Goal: Contribute content: Add original content to the website for others to see

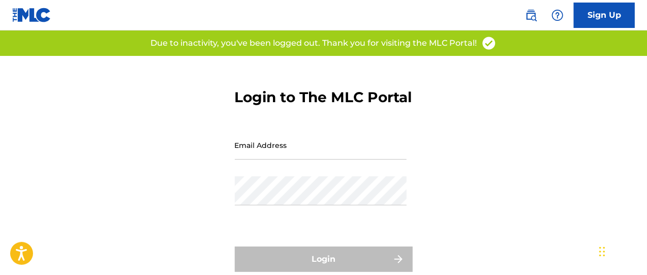
click at [270, 160] on input "Email Address" at bounding box center [321, 145] width 172 height 29
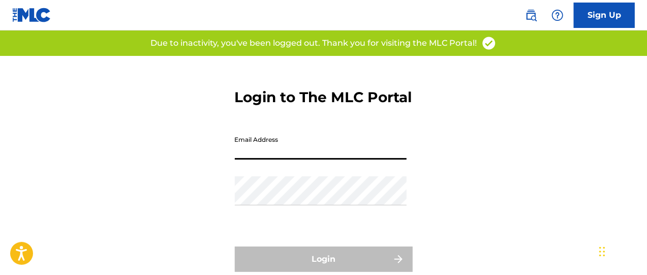
type input "[PERSON_NAME][EMAIL_ADDRESS][DOMAIN_NAME]"
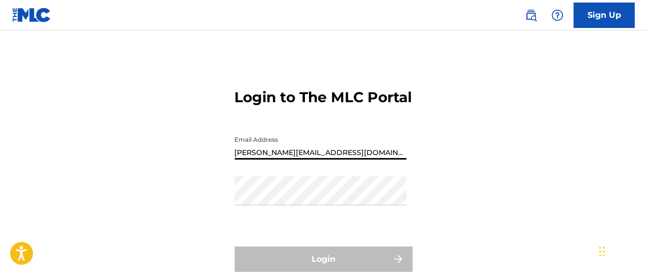
click at [232, 213] on div "Login to The MLC Portal Email Address [PERSON_NAME][EMAIL_ADDRESS][DOMAIN_NAME]…" at bounding box center [323, 183] width 647 height 254
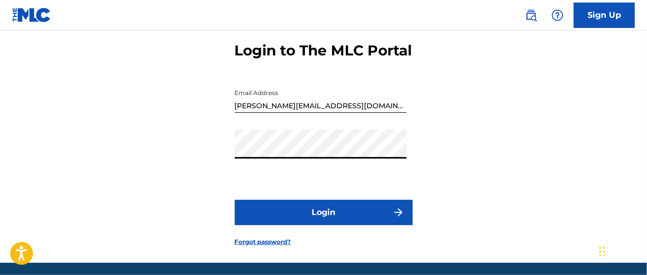
scroll to position [101, 0]
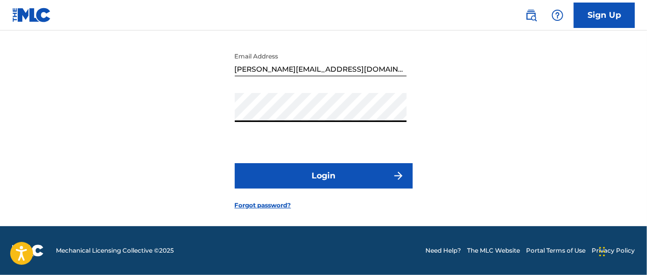
click at [334, 176] on button "Login" at bounding box center [324, 175] width 178 height 25
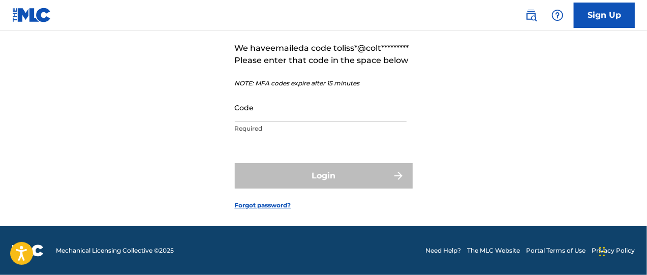
scroll to position [116, 0]
click at [260, 109] on input "Code" at bounding box center [321, 107] width 172 height 29
paste input "951604"
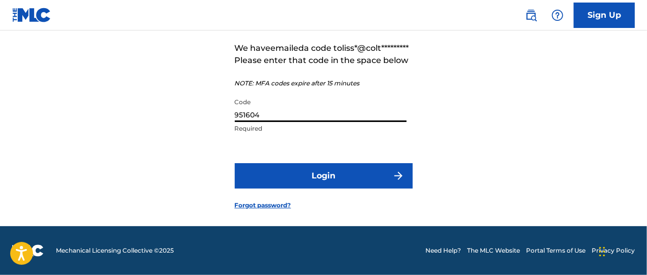
type input "951604"
click at [328, 176] on button "Login" at bounding box center [324, 175] width 178 height 25
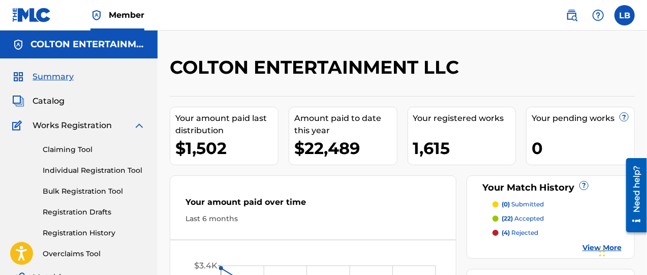
click at [35, 99] on span "Catalog" at bounding box center [49, 101] width 32 height 12
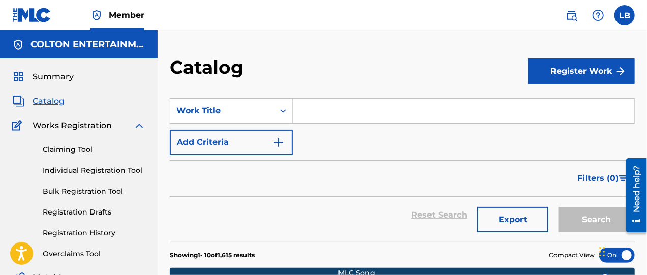
click at [316, 111] on input "Search Form" at bounding box center [463, 111] width 341 height 24
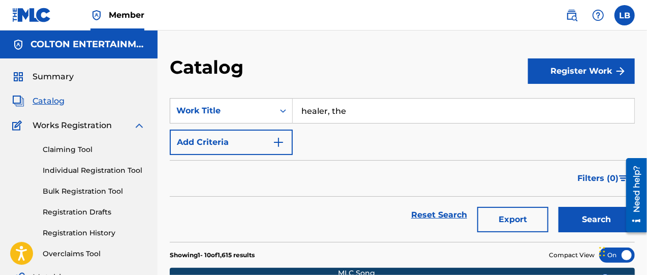
type input "healer, the"
click at [558, 207] on button "Search" at bounding box center [596, 219] width 76 height 25
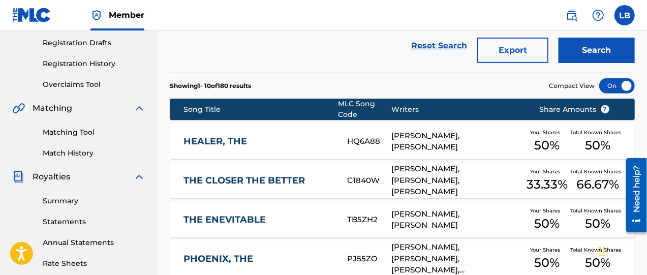
click at [221, 141] on link "HEALER, THE" at bounding box center [258, 142] width 150 height 12
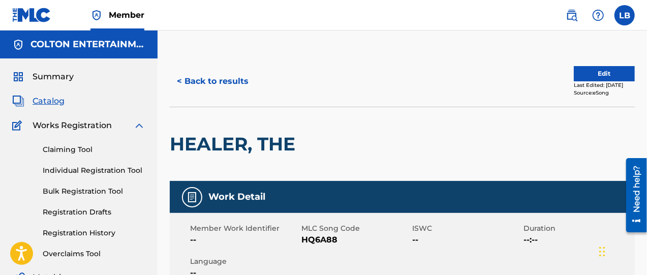
click at [593, 75] on button "Edit" at bounding box center [604, 73] width 61 height 15
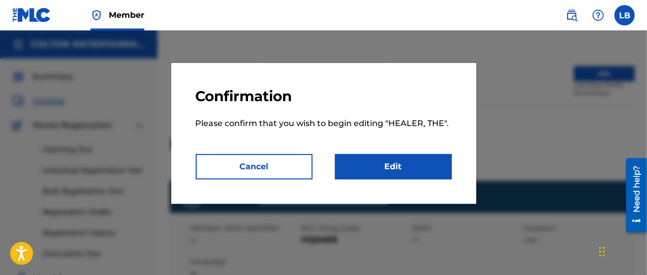
click at [392, 168] on link "Edit" at bounding box center [393, 166] width 117 height 25
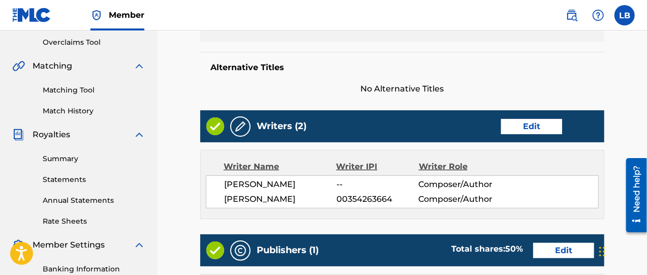
scroll to position [254, 0]
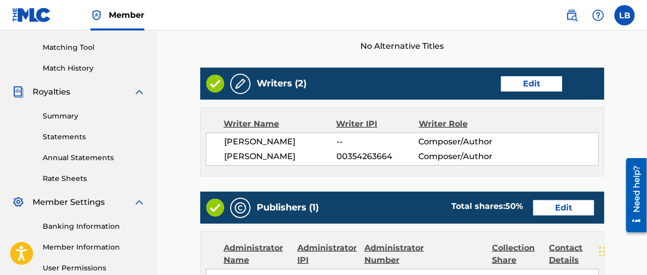
click at [563, 207] on link "Edit" at bounding box center [563, 207] width 61 height 15
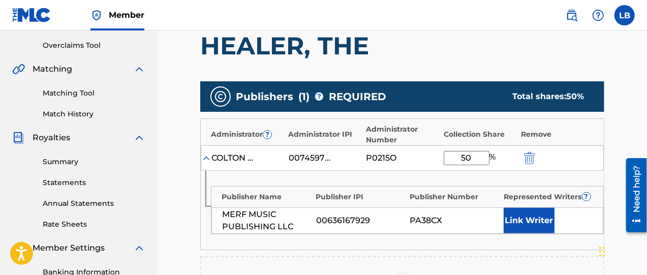
scroll to position [211, 0]
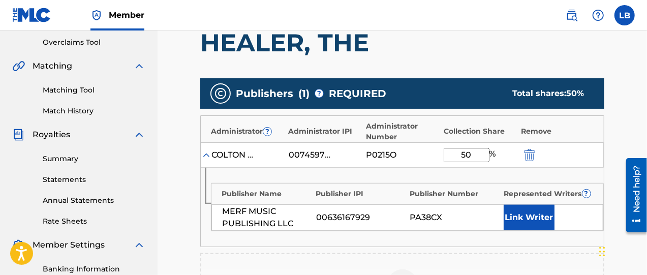
click at [530, 152] on img "submit" at bounding box center [529, 155] width 11 height 12
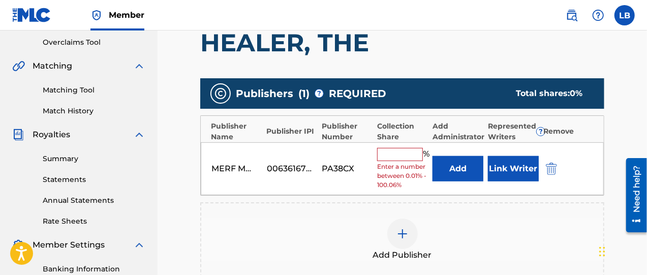
click at [462, 169] on button "Add" at bounding box center [457, 168] width 51 height 25
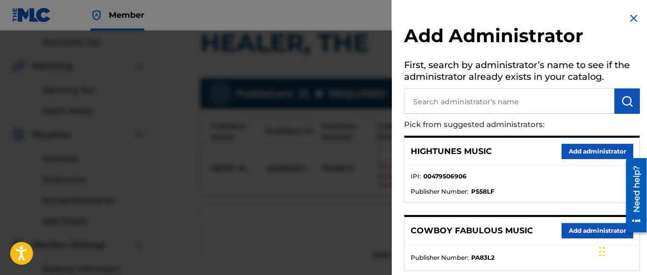
click at [496, 102] on input "text" at bounding box center [509, 100] width 210 height 25
type input "colton sounds"
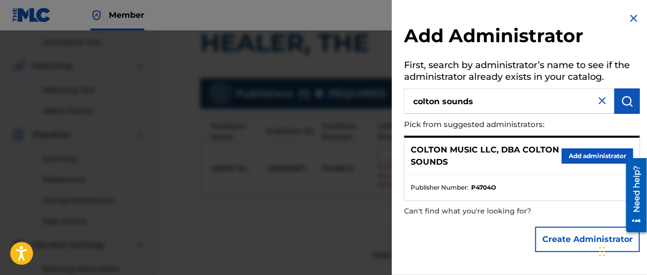
click at [580, 157] on button "Add administrator" at bounding box center [598, 155] width 72 height 15
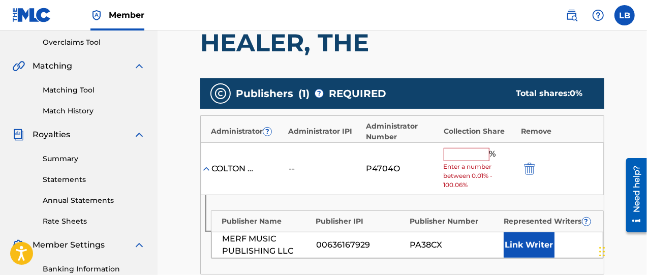
click at [463, 152] on input "text" at bounding box center [467, 154] width 46 height 13
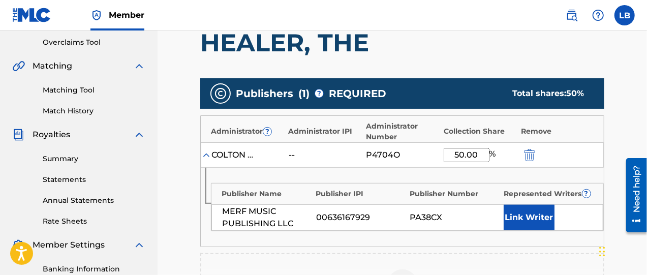
type input "50.00"
click at [531, 220] on button "Link Writer" at bounding box center [529, 217] width 51 height 25
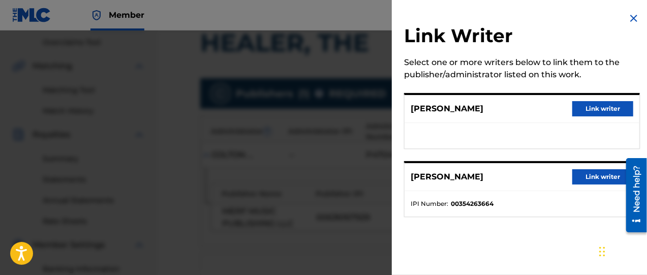
click at [599, 178] on button "Link writer" at bounding box center [602, 176] width 61 height 15
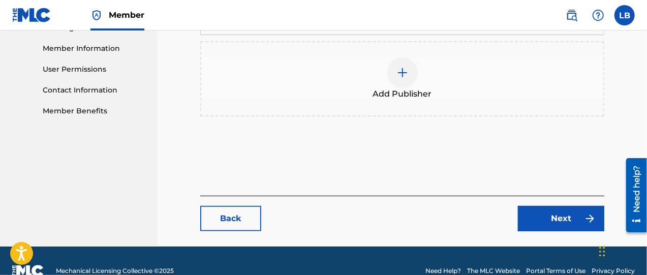
scroll to position [459, 0]
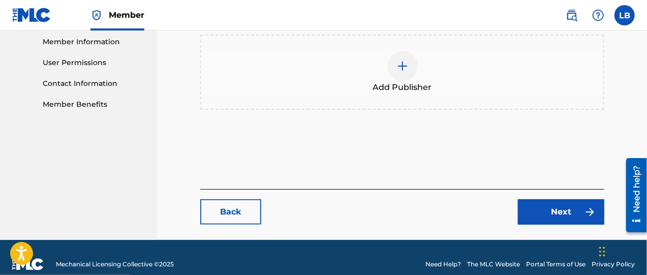
click at [571, 199] on link "Next" at bounding box center [561, 211] width 86 height 25
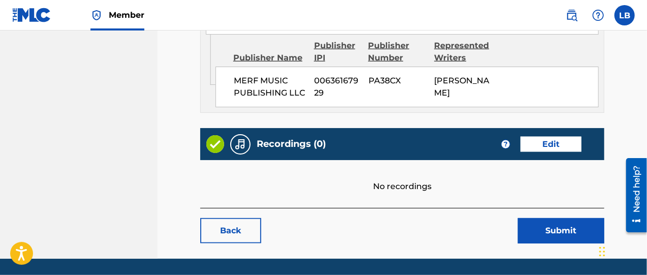
scroll to position [550, 0]
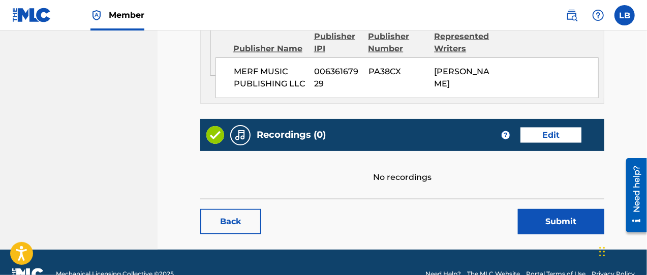
click at [554, 218] on button "Submit" at bounding box center [561, 221] width 86 height 25
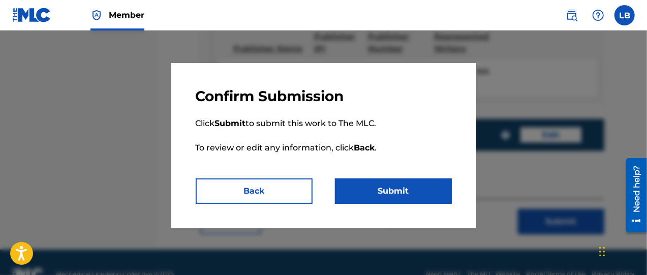
click at [389, 193] on button "Submit" at bounding box center [393, 190] width 117 height 25
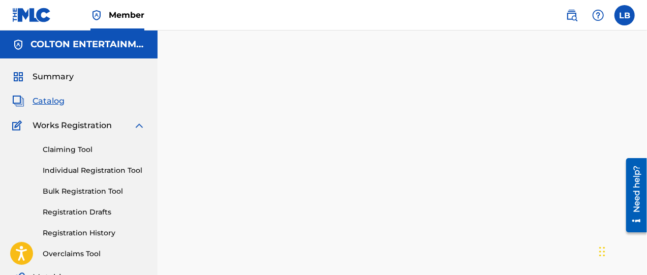
click at [48, 102] on span "Catalog" at bounding box center [49, 101] width 32 height 12
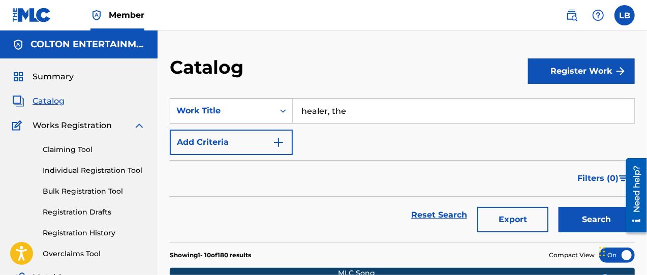
drag, startPoint x: 360, startPoint y: 109, endPoint x: 265, endPoint y: 120, distance: 96.2
click at [265, 120] on div "SearchWithCriteriadf2c37c7-84f9-4dec-a4f4-73064cf97de9 Work Title healer, the" at bounding box center [402, 110] width 465 height 25
type input "out without you"
click at [558, 207] on button "Search" at bounding box center [596, 219] width 76 height 25
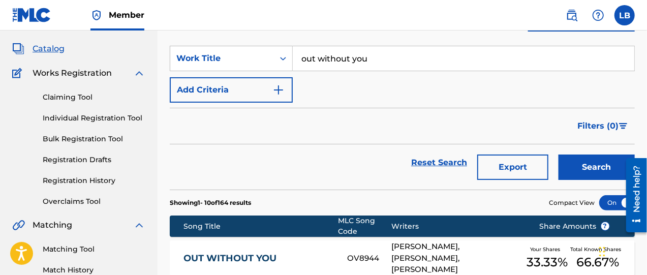
scroll to position [169, 0]
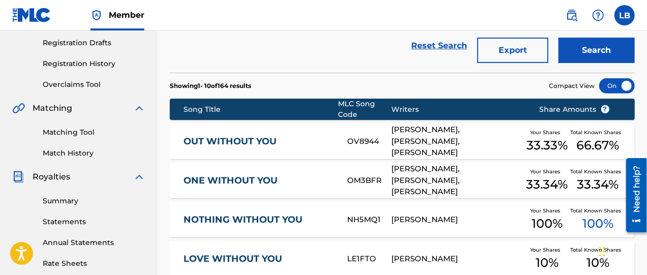
click at [245, 141] on link "OUT WITHOUT YOU" at bounding box center [258, 142] width 150 height 12
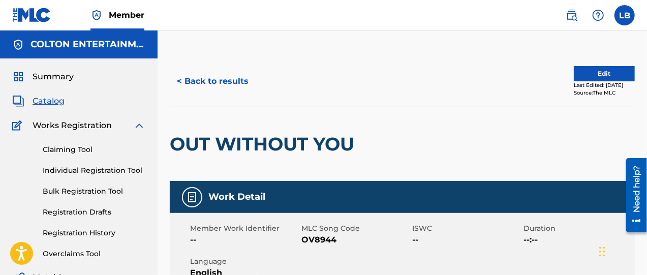
click at [201, 79] on button "< Back to results" at bounding box center [213, 81] width 86 height 25
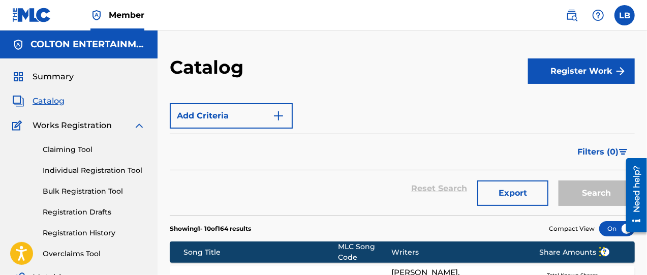
scroll to position [169, 0]
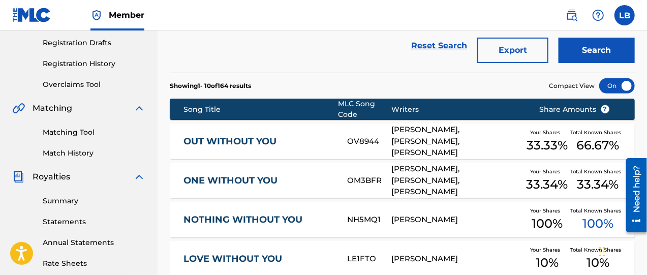
click at [245, 179] on link "ONE WITHOUT YOU" at bounding box center [258, 181] width 150 height 12
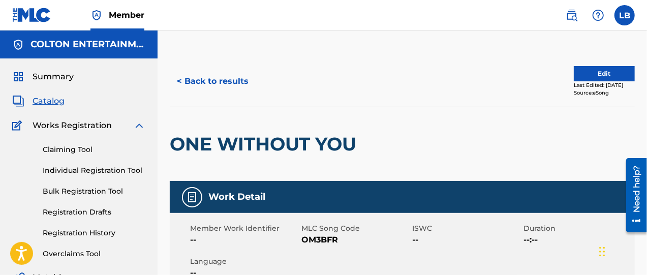
click at [584, 72] on button "Edit" at bounding box center [604, 73] width 61 height 15
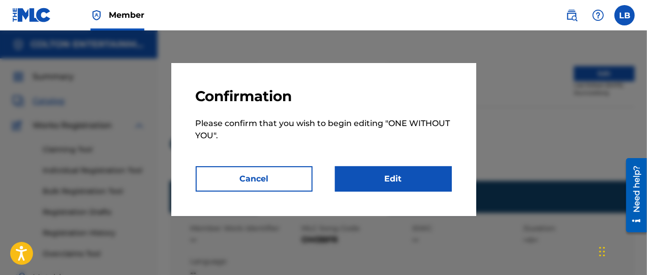
click at [397, 175] on link "Edit" at bounding box center [393, 178] width 117 height 25
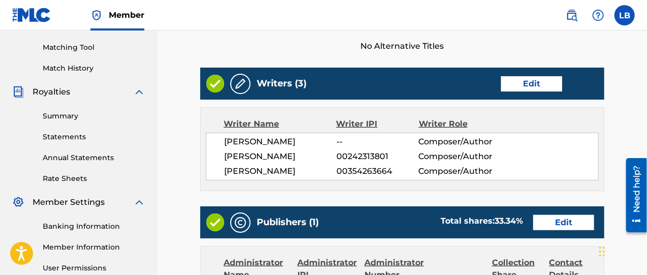
scroll to position [423, 0]
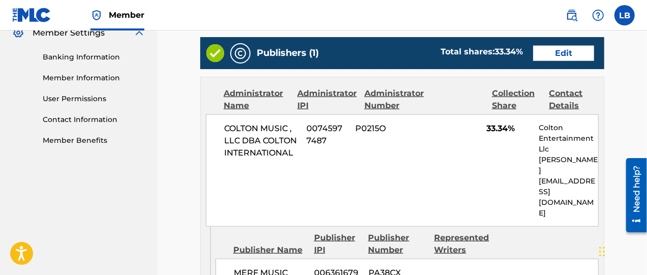
click at [567, 53] on link "Edit" at bounding box center [563, 53] width 61 height 15
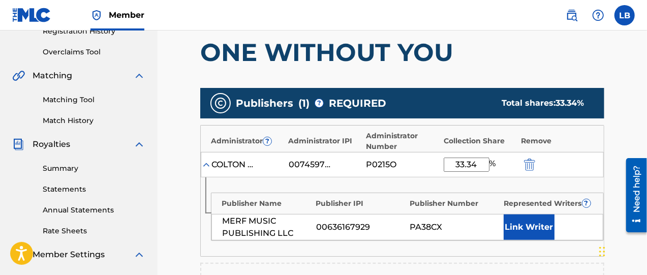
scroll to position [211, 0]
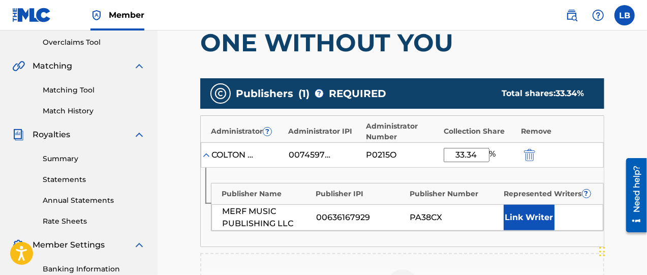
click at [531, 154] on img "submit" at bounding box center [529, 155] width 11 height 12
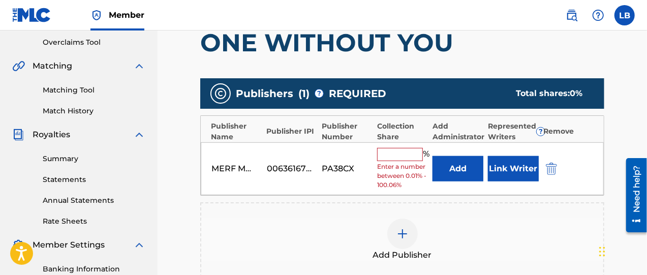
click at [460, 166] on button "Add" at bounding box center [457, 168] width 51 height 25
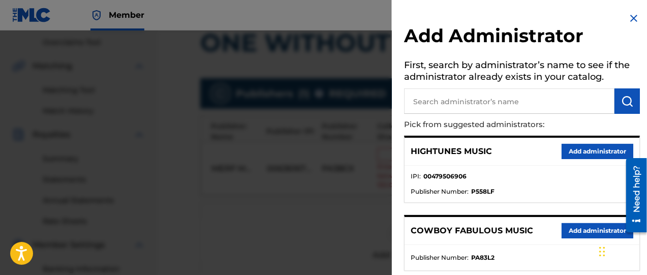
click at [632, 18] on img at bounding box center [634, 18] width 12 height 12
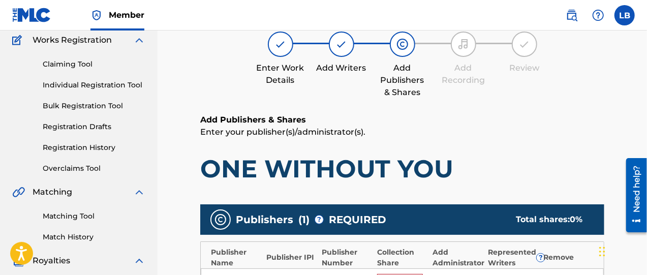
scroll to position [0, 0]
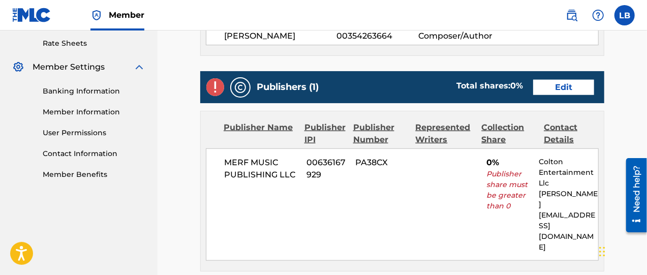
scroll to position [381, 0]
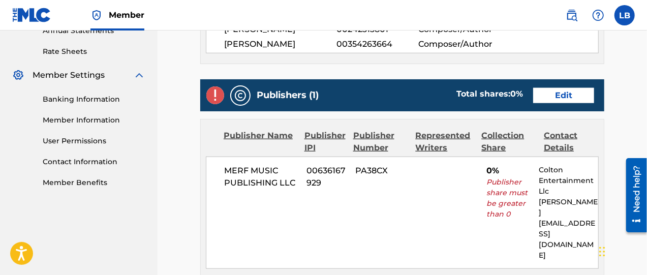
click at [571, 96] on link "Edit" at bounding box center [563, 95] width 61 height 15
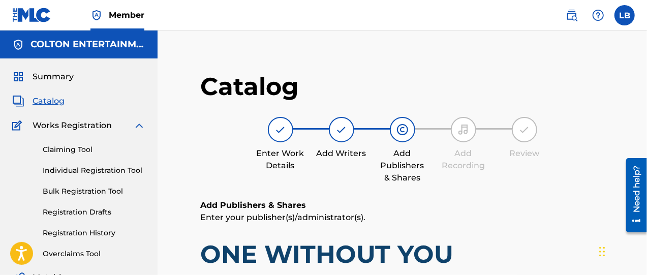
scroll to position [211, 0]
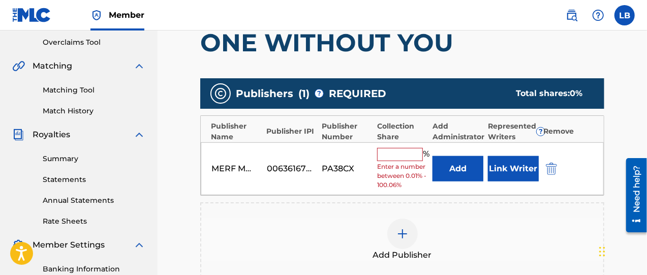
click at [450, 167] on button "Add" at bounding box center [457, 168] width 51 height 25
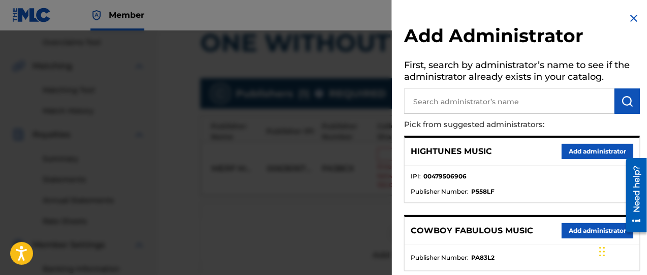
click at [491, 100] on input "text" at bounding box center [509, 100] width 210 height 25
type input "colton sounds"
click at [625, 95] on img "submit" at bounding box center [627, 101] width 12 height 12
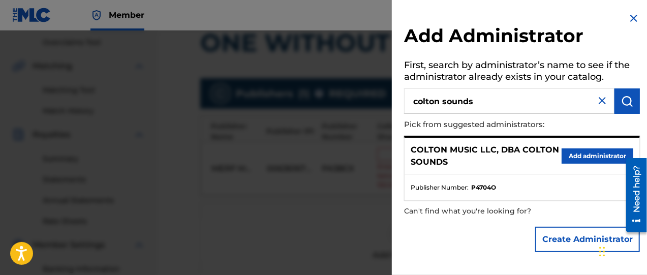
click at [595, 153] on button "Add administrator" at bounding box center [598, 155] width 72 height 15
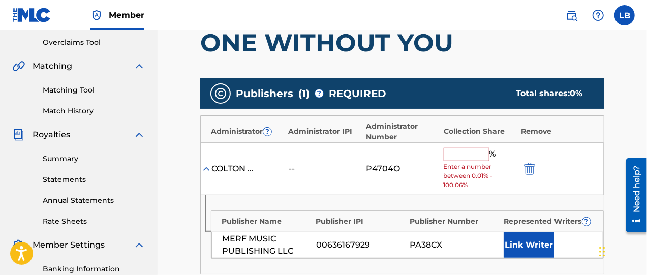
click at [464, 149] on input "text" at bounding box center [467, 154] width 46 height 13
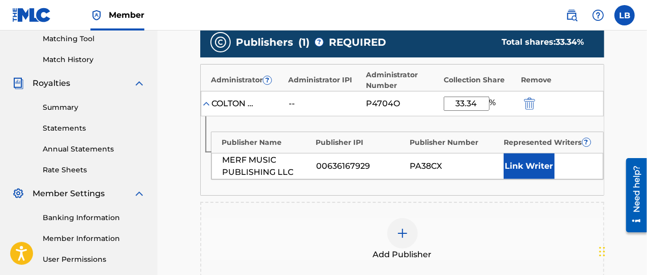
scroll to position [296, 0]
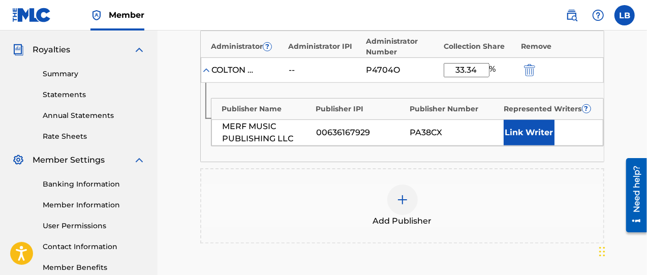
type input "33.34"
click at [538, 131] on button "Link Writer" at bounding box center [529, 132] width 51 height 25
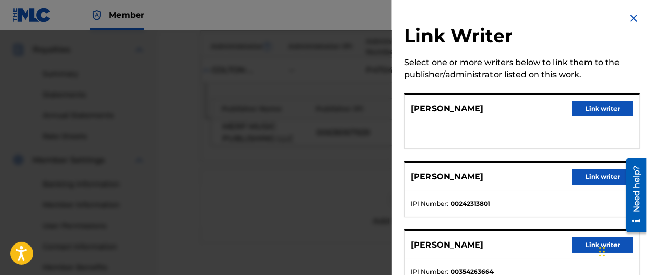
click at [583, 243] on button "Link writer" at bounding box center [602, 244] width 61 height 15
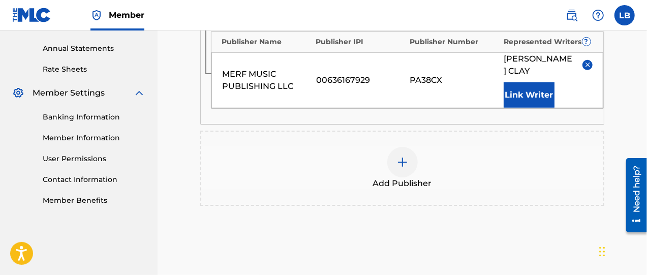
scroll to position [459, 0]
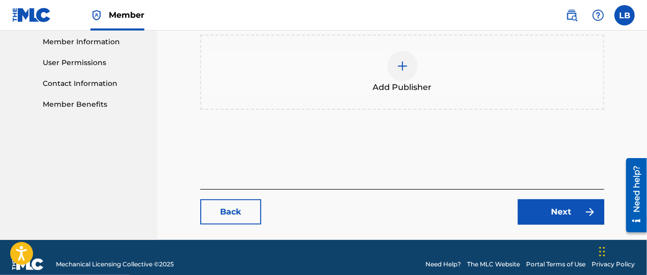
click at [565, 199] on link "Next" at bounding box center [561, 211] width 86 height 25
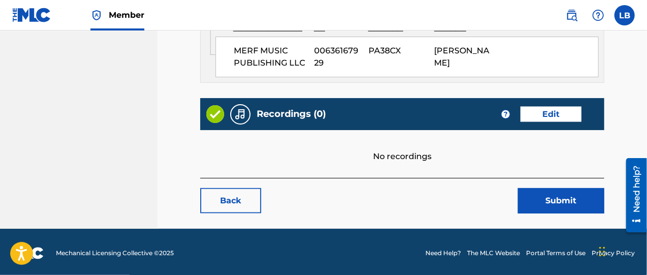
scroll to position [586, 0]
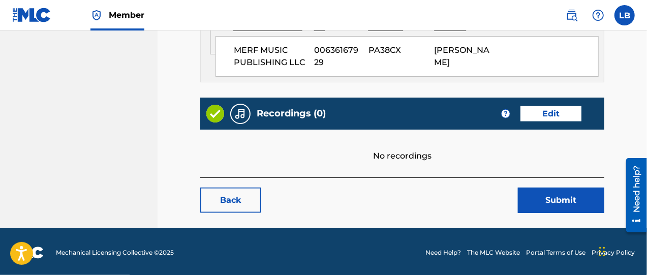
click at [563, 201] on button "Submit" at bounding box center [561, 200] width 86 height 25
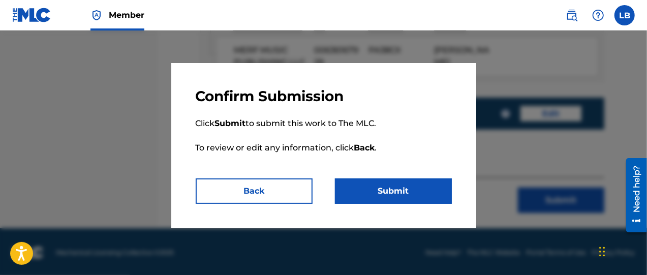
click at [397, 195] on button "Submit" at bounding box center [393, 190] width 117 height 25
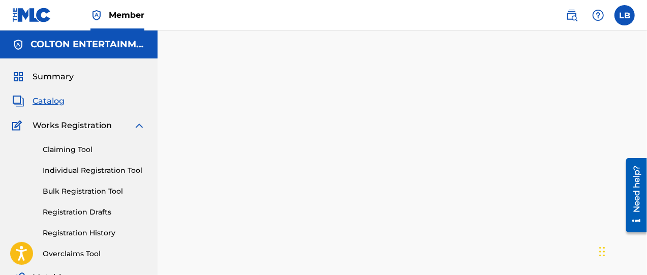
click at [90, 234] on link "Registration History" at bounding box center [94, 233] width 103 height 11
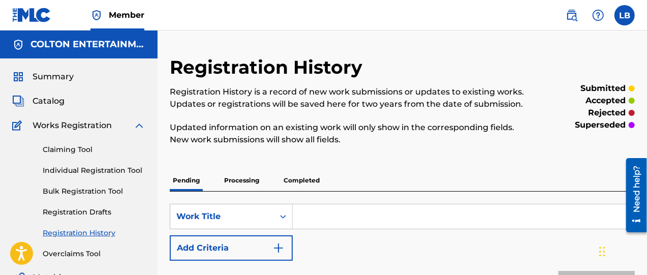
click at [367, 213] on input "Search Form" at bounding box center [463, 216] width 341 height 24
click at [49, 103] on span "Catalog" at bounding box center [49, 101] width 32 height 12
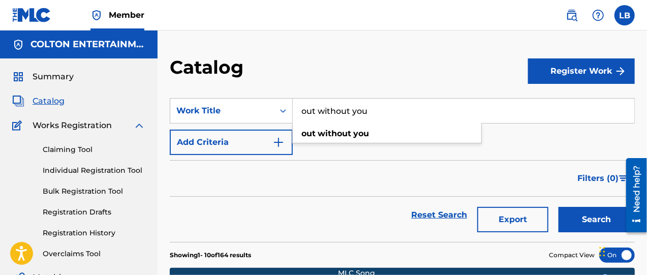
drag, startPoint x: 392, startPoint y: 111, endPoint x: 468, endPoint y: 110, distance: 75.7
click at [245, 111] on div "SearchWithCriteriadf2c37c7-84f9-4dec-a4f4-73064cf97de9 Work Title out without y…" at bounding box center [402, 110] width 465 height 25
click at [468, 110] on input "out without you" at bounding box center [463, 111] width 341 height 24
drag, startPoint x: 588, startPoint y: 223, endPoint x: 428, endPoint y: 199, distance: 161.9
click at [582, 223] on button "Search" at bounding box center [596, 219] width 76 height 25
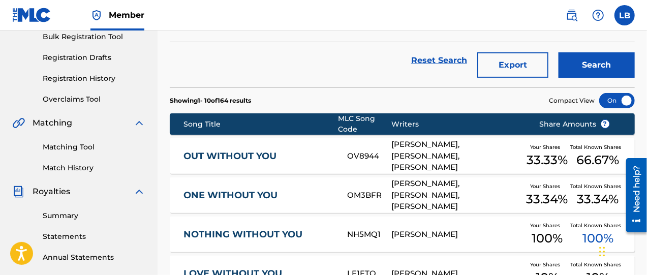
scroll to position [169, 0]
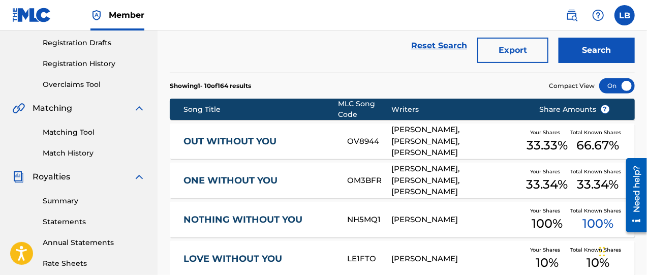
click at [247, 140] on link "OUT WITHOUT YOU" at bounding box center [258, 142] width 150 height 12
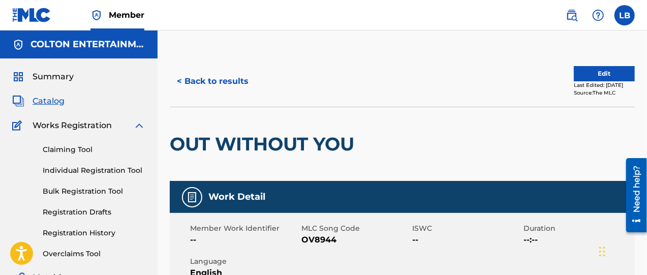
click at [209, 77] on button "< Back to results" at bounding box center [213, 81] width 86 height 25
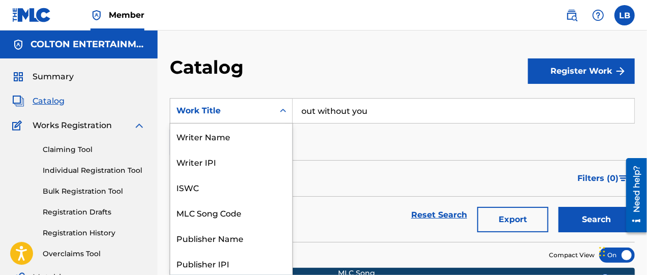
click at [289, 111] on div "Search Form" at bounding box center [283, 111] width 18 height 18
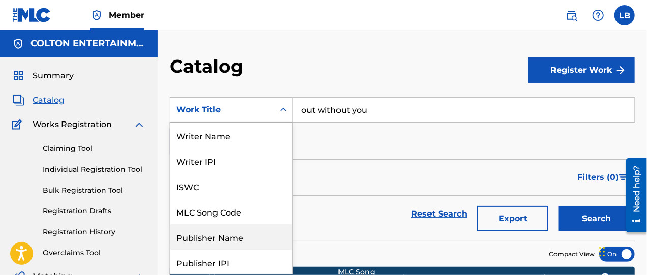
drag, startPoint x: 232, startPoint y: 236, endPoint x: 269, endPoint y: 212, distance: 44.8
click at [234, 235] on div "Publisher Name" at bounding box center [231, 236] width 122 height 25
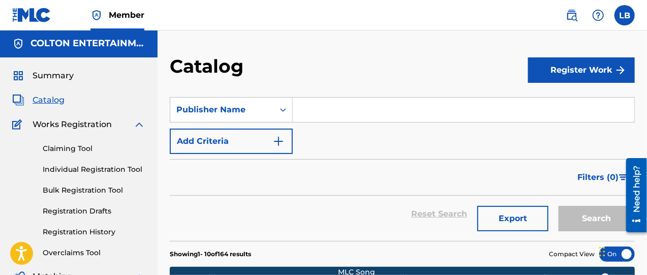
click at [376, 111] on input "Search Form" at bounding box center [463, 110] width 341 height 24
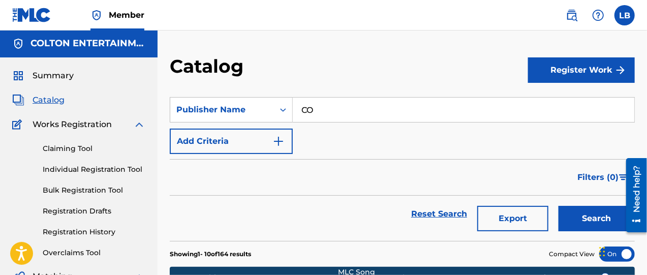
type input "C"
click at [587, 219] on button "Search" at bounding box center [596, 218] width 76 height 25
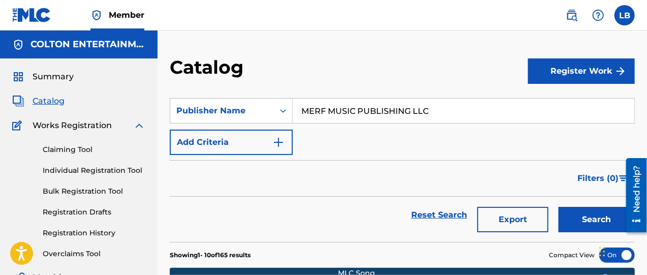
drag, startPoint x: 435, startPoint y: 106, endPoint x: 300, endPoint y: 110, distance: 135.2
click at [300, 110] on input "MERF MUSIC PUBLISHING LLC" at bounding box center [463, 111] width 341 height 24
type input "COLTON SOUNDS"
click at [558, 207] on button "Search" at bounding box center [596, 219] width 76 height 25
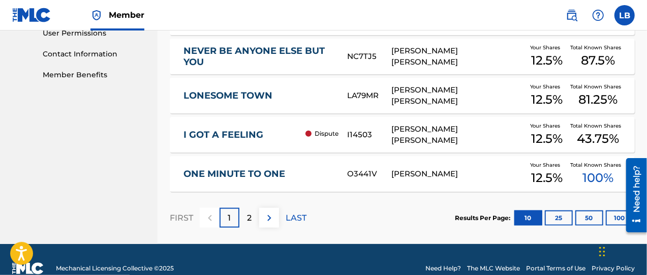
scroll to position [506, 0]
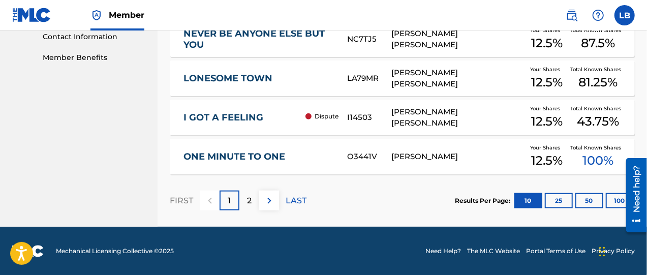
click at [613, 201] on button "100" at bounding box center [620, 200] width 28 height 15
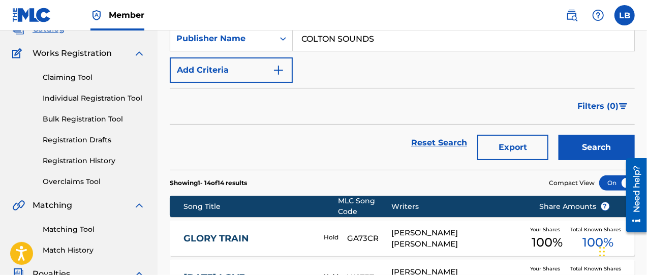
scroll to position [0, 0]
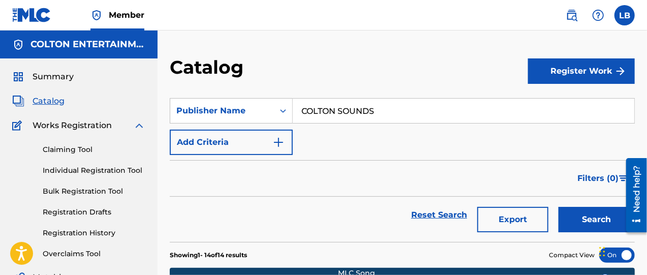
drag, startPoint x: 381, startPoint y: 111, endPoint x: 336, endPoint y: 120, distance: 45.6
click at [284, 107] on div "SearchWithCriteria25377cab-05f5-4701-9374-d46e35a4b60e Publisher Name COLTON SO…" at bounding box center [402, 110] width 465 height 25
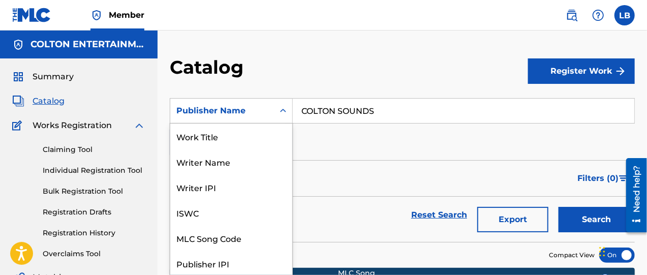
click at [284, 109] on icon "Search Form" at bounding box center [283, 111] width 10 height 10
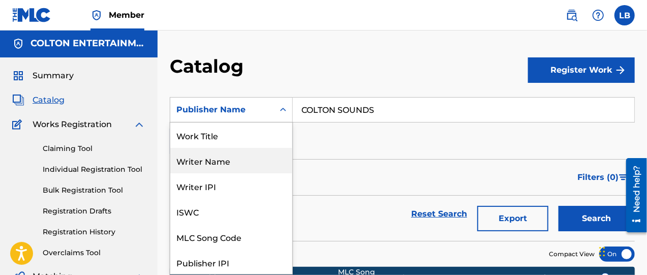
click at [232, 165] on div "Writer Name" at bounding box center [231, 160] width 122 height 25
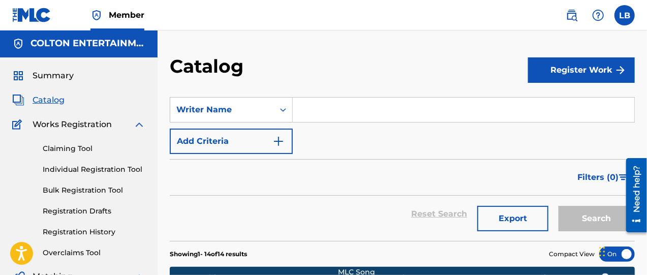
click at [387, 110] on input "Search Form" at bounding box center [463, 110] width 341 height 24
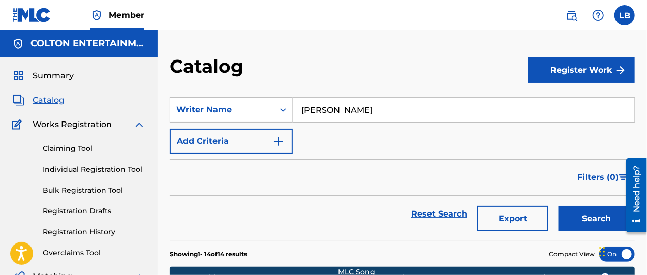
type input "[PERSON_NAME]"
click at [558, 206] on button "Search" at bounding box center [596, 218] width 76 height 25
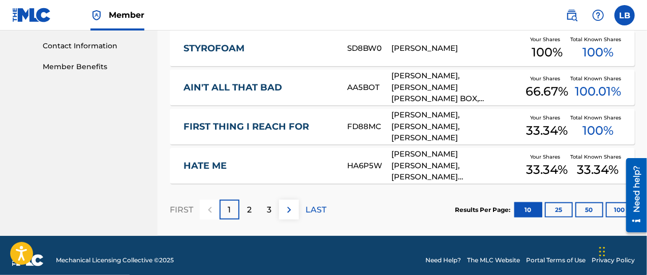
scroll to position [506, 0]
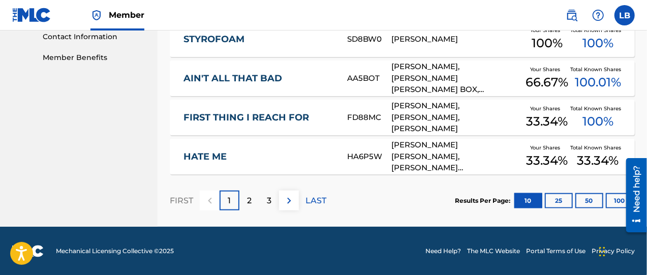
click at [270, 76] on link "AIN'T ALL THAT BAD" at bounding box center [258, 79] width 150 height 12
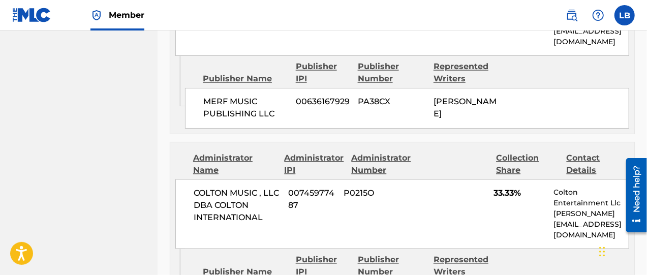
scroll to position [974, 0]
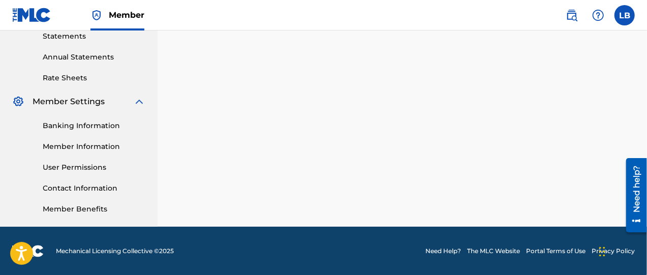
scroll to position [506, 0]
